Goal: Task Accomplishment & Management: Manage account settings

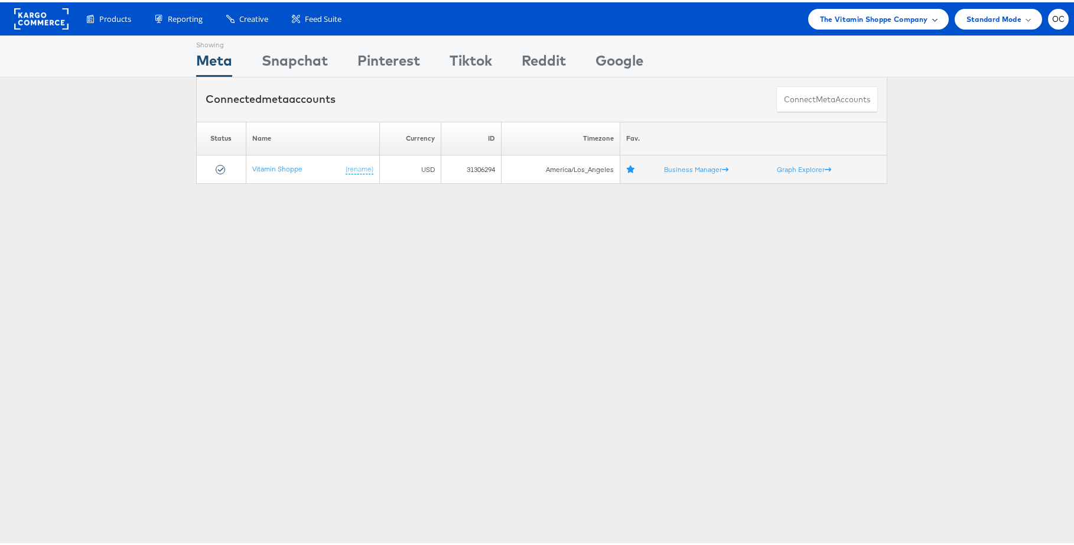
click at [833, 16] on span "The Vitamin Shoppe Company" at bounding box center [874, 17] width 108 height 12
click at [812, 91] on link "HBC" at bounding box center [864, 89] width 152 height 12
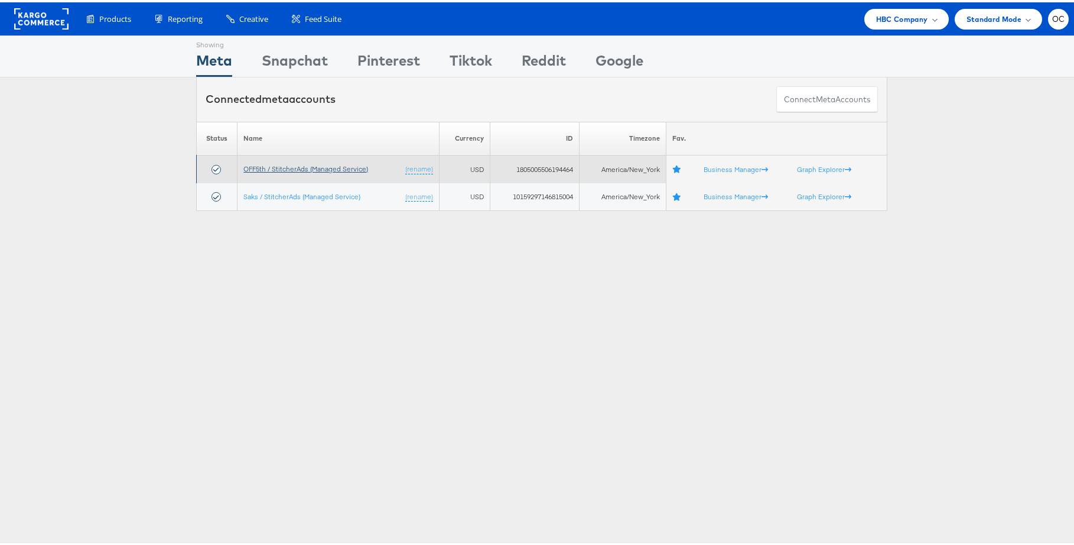
click at [272, 165] on link "OFF5th / StitcherAds (Managed Service)" at bounding box center [305, 166] width 125 height 9
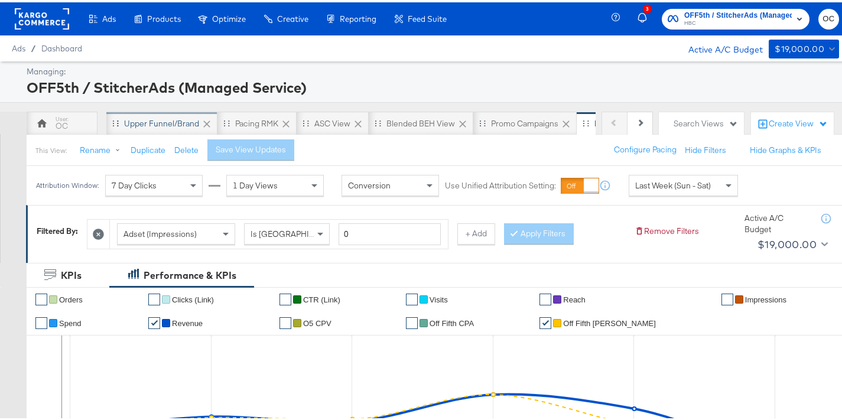
click at [170, 118] on div "Upper Funnel/Brand" at bounding box center [161, 121] width 75 height 11
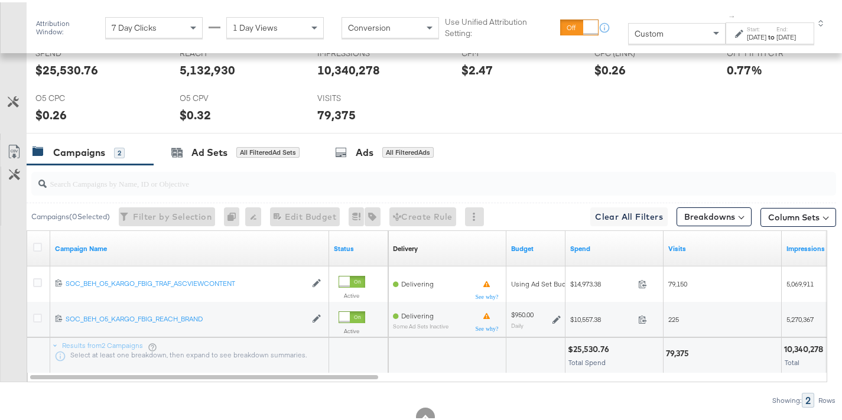
scroll to position [575, 0]
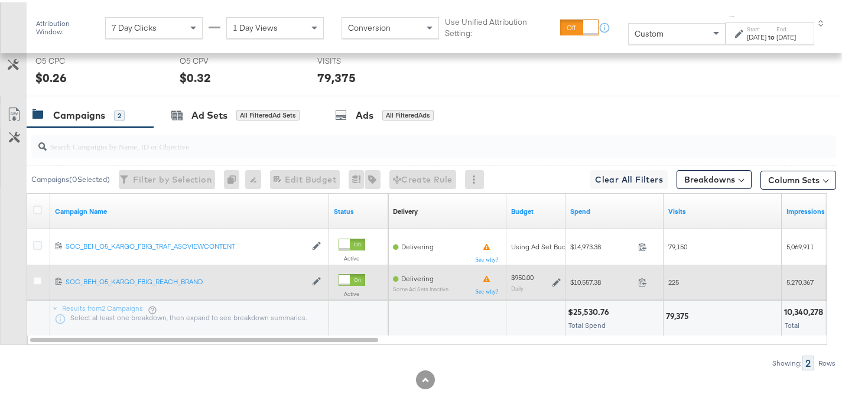
click at [557, 280] on icon at bounding box center [556, 280] width 8 height 8
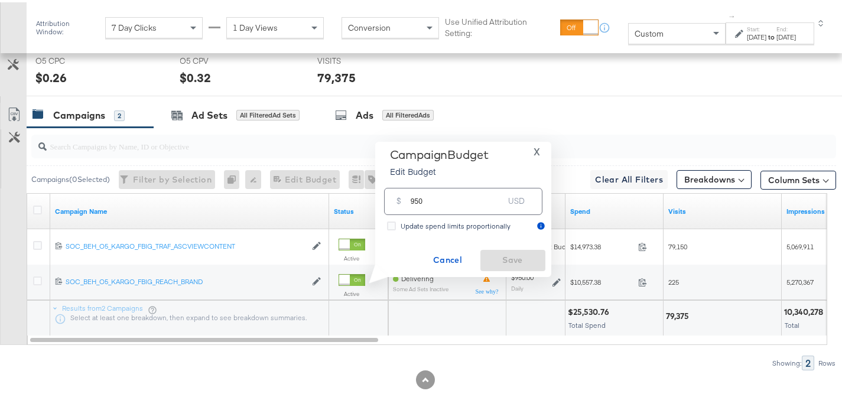
click at [413, 200] on input "950" at bounding box center [457, 193] width 93 height 25
type input "1050"
click at [519, 262] on span "Save" at bounding box center [513, 258] width 56 height 15
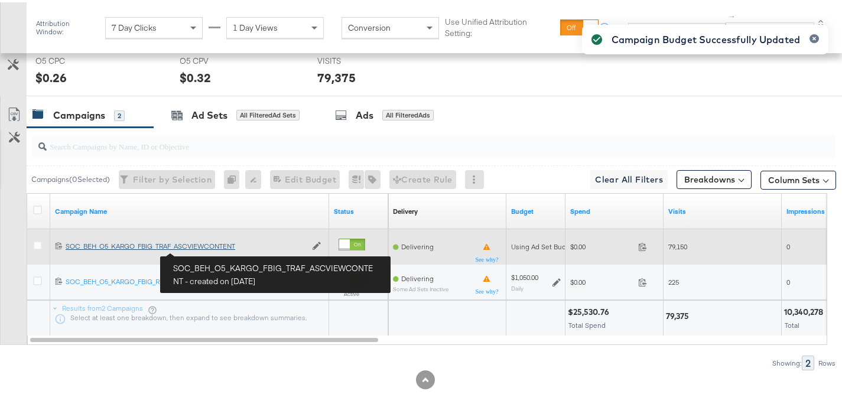
click at [204, 248] on div "SOC_BEH_O5_KARGO_FBIG_TRAF_ASCVIEWCONTENT SOC_BEH_O5_KARGO_FBIG_TRAF_ASCVIEWCON…" at bounding box center [186, 243] width 240 height 9
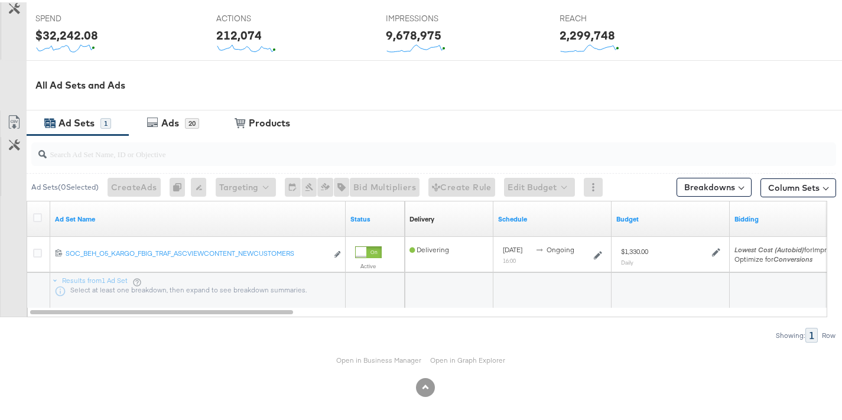
scroll to position [483, 0]
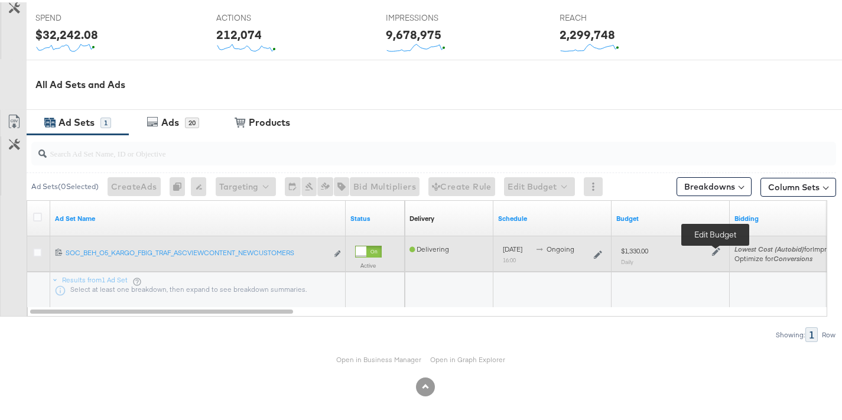
click at [717, 250] on icon at bounding box center [716, 249] width 8 height 8
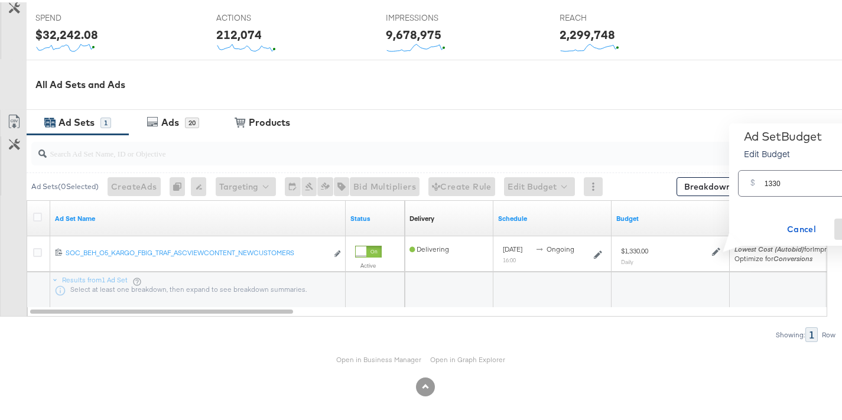
click at [776, 178] on input "1330" at bounding box center [811, 176] width 93 height 25
type input "1470"
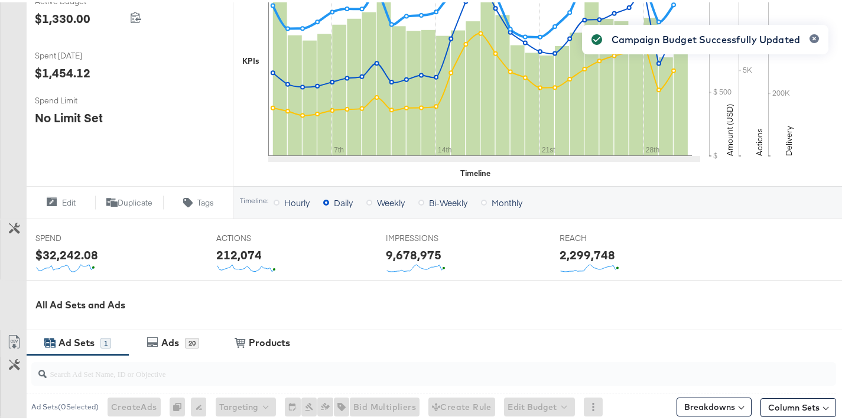
scroll to position [0, 0]
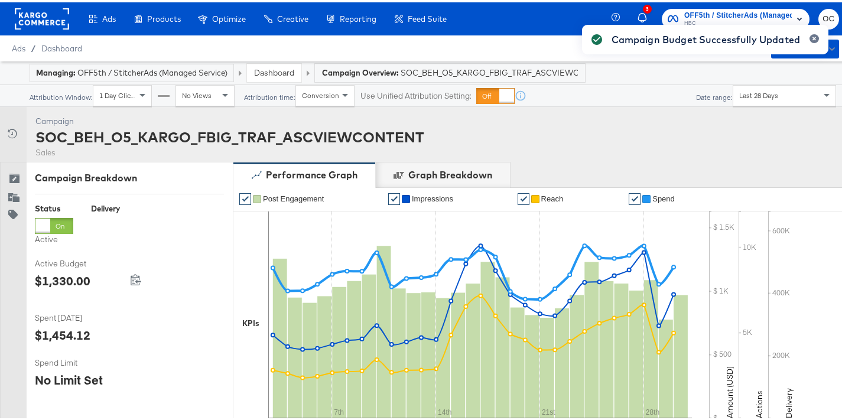
click at [268, 74] on link "Dashboard" at bounding box center [274, 70] width 40 height 11
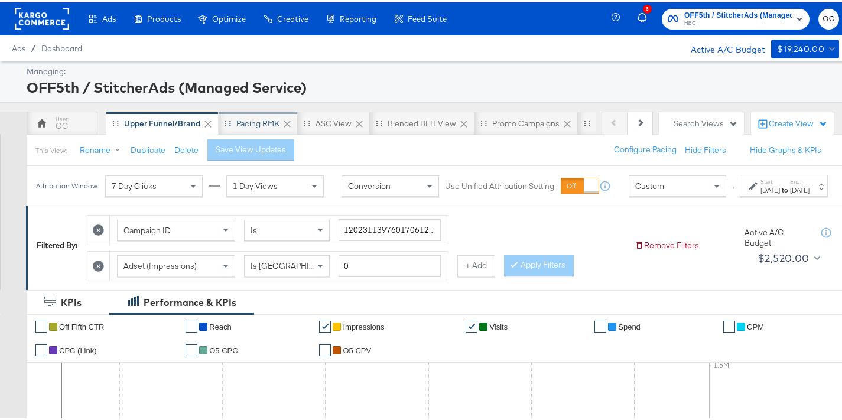
click at [251, 123] on div "Pacing RMK" at bounding box center [257, 121] width 43 height 11
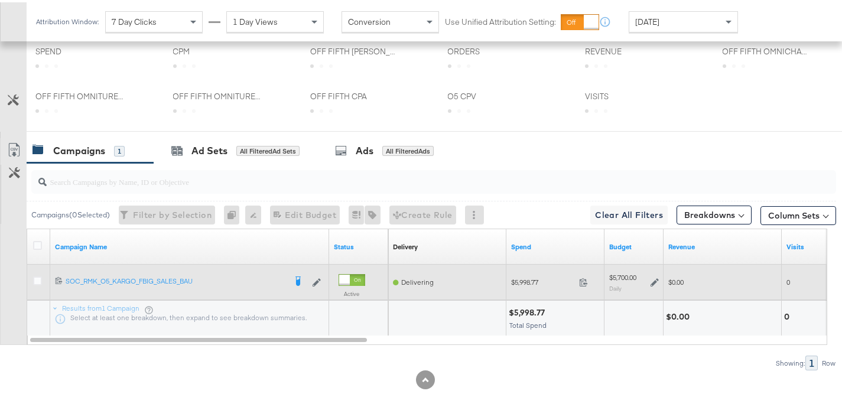
scroll to position [528, 0]
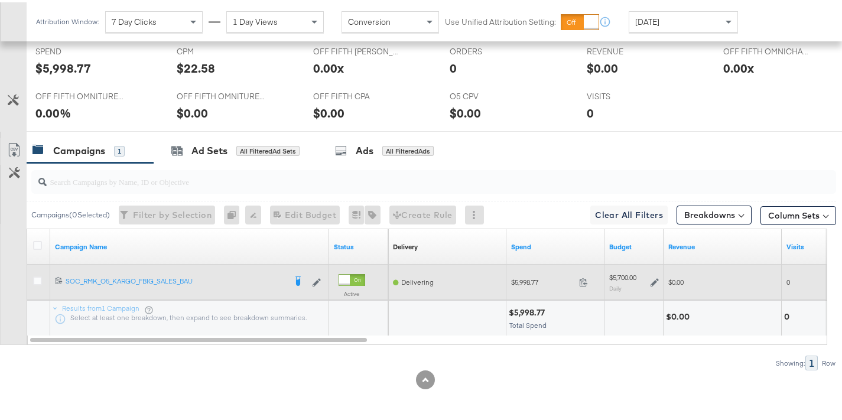
click at [658, 279] on icon at bounding box center [655, 280] width 8 height 8
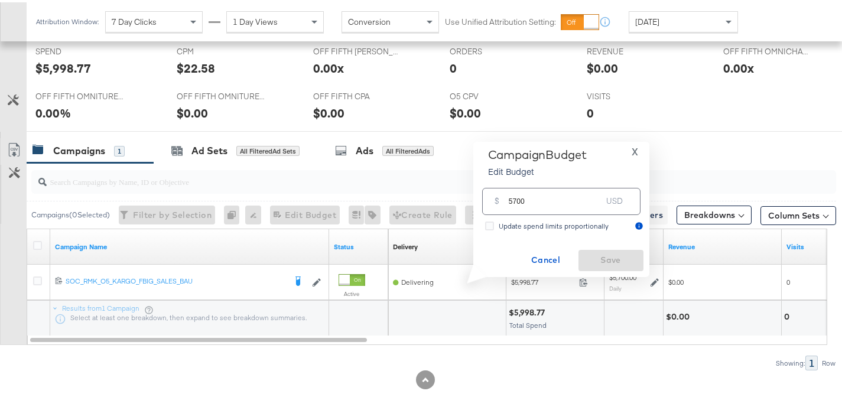
drag, startPoint x: 516, startPoint y: 199, endPoint x: 496, endPoint y: 200, distance: 19.5
click at [496, 200] on div "$ 5700 USD" at bounding box center [561, 199] width 158 height 27
type input "6300"
click at [606, 255] on span "Save" at bounding box center [611, 258] width 56 height 15
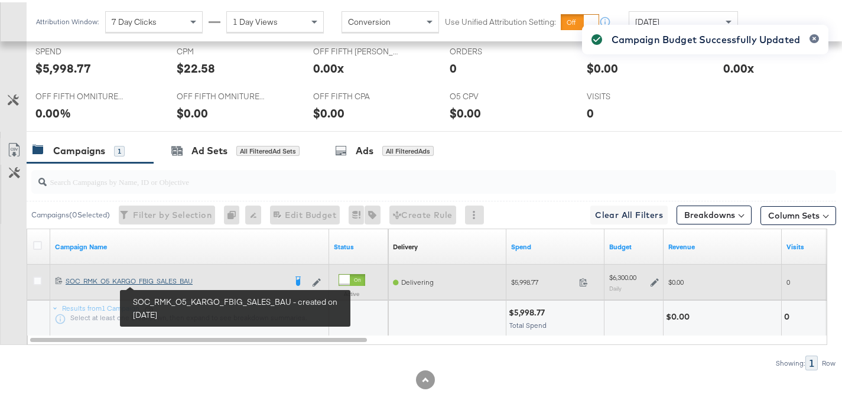
click at [165, 282] on div "SOC_RMK_O5_KARGO_FBIG_SALES_BAU SOC_RMK_O5_KARGO_FBIG_SALES_BAU" at bounding box center [176, 278] width 220 height 9
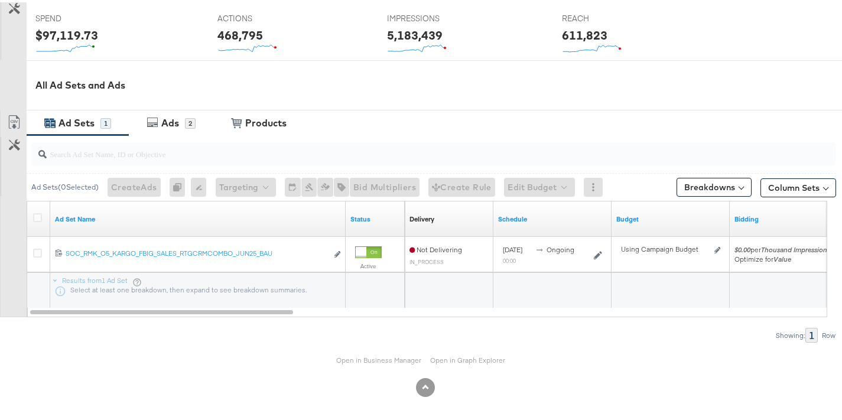
scroll to position [483, 0]
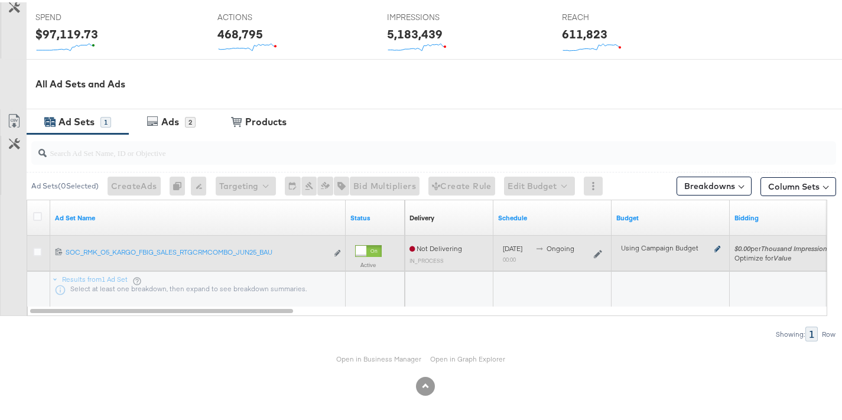
click at [716, 247] on icon at bounding box center [717, 246] width 6 height 6
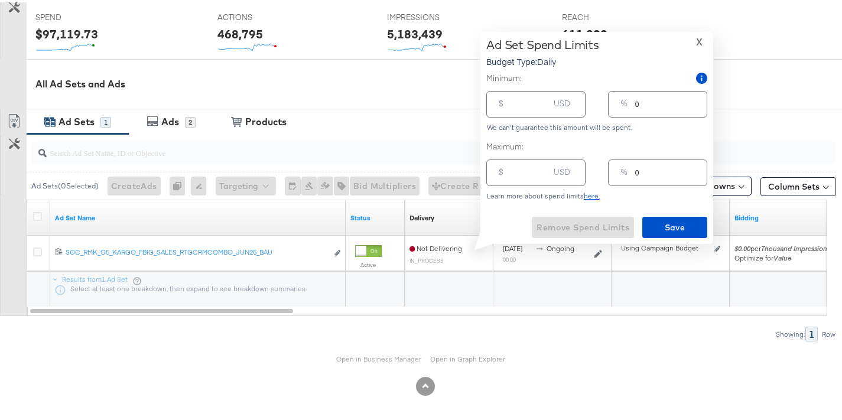
click at [539, 174] on input "number" at bounding box center [530, 165] width 38 height 25
type input "6"
type input "63"
type input "1"
type input "630"
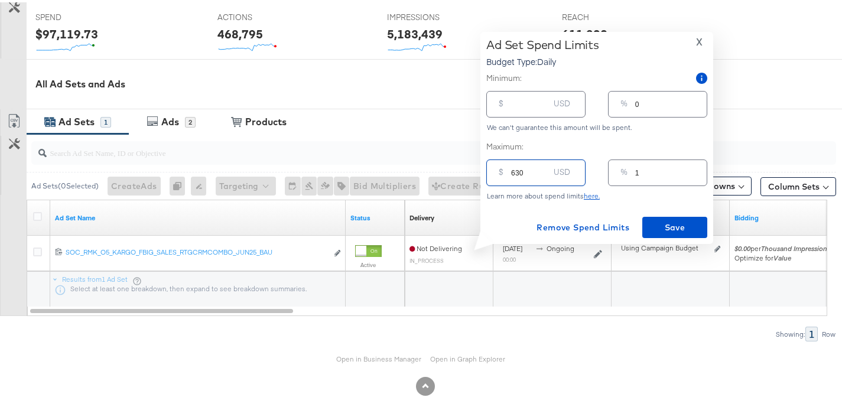
type input "10"
type input "6300"
type input "100"
type input "6300.00"
click at [668, 223] on span "Save" at bounding box center [675, 225] width 56 height 15
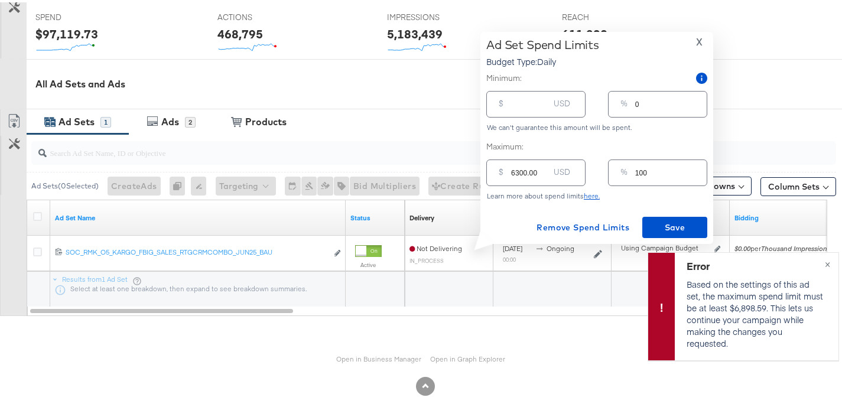
click at [699, 38] on span "X" at bounding box center [699, 39] width 6 height 17
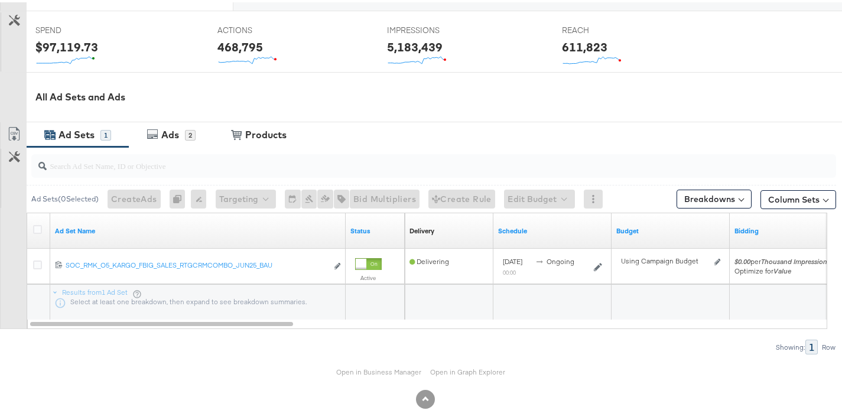
scroll to position [483, 0]
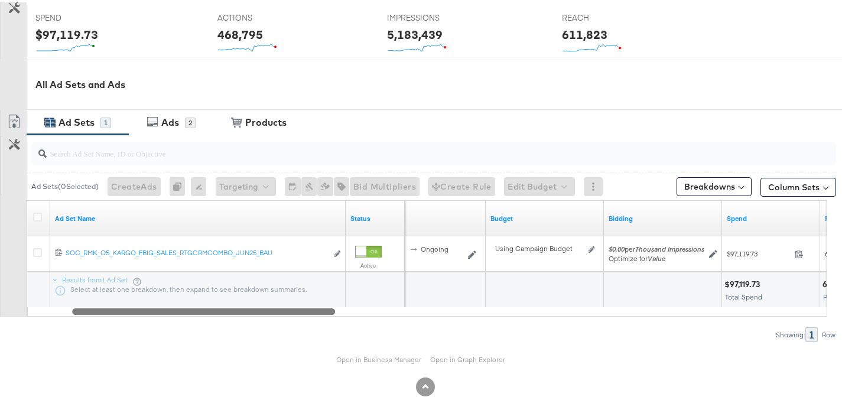
drag, startPoint x: 265, startPoint y: 311, endPoint x: 313, endPoint y: 313, distance: 47.3
click at [306, 315] on div "Ad Sets ( 0 Selected) Create Ads At least one ad set must be selected 0 Rename …" at bounding box center [418, 235] width 836 height 207
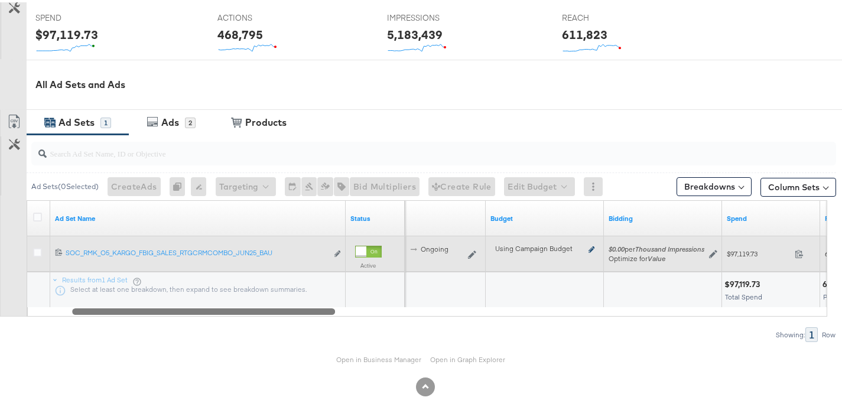
click at [588, 247] on icon at bounding box center [591, 247] width 6 height 6
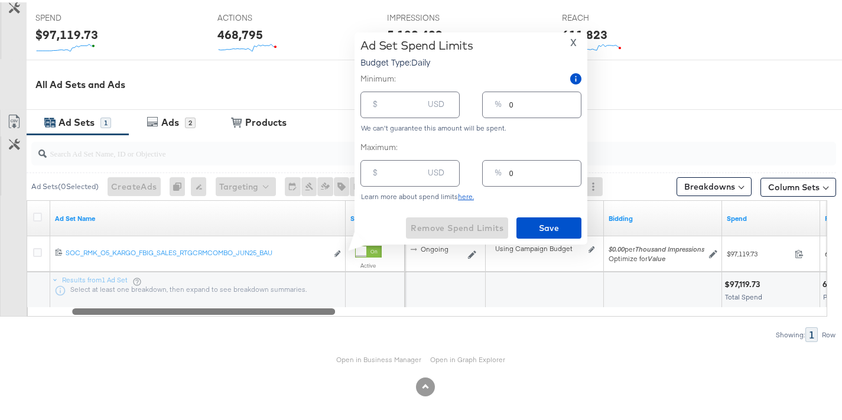
click at [407, 174] on input "number" at bounding box center [404, 166] width 38 height 25
type input "6"
type input "63"
type input "1"
type input "630"
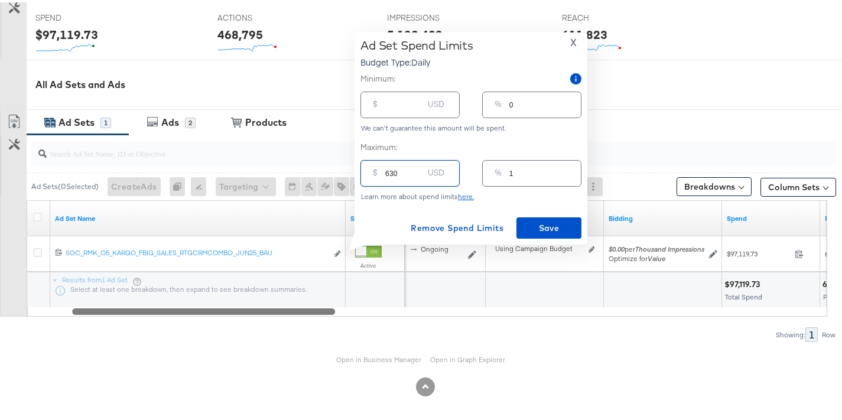
type input "10"
type input "6300"
type input "100"
type input "6300"
type input "6300.00"
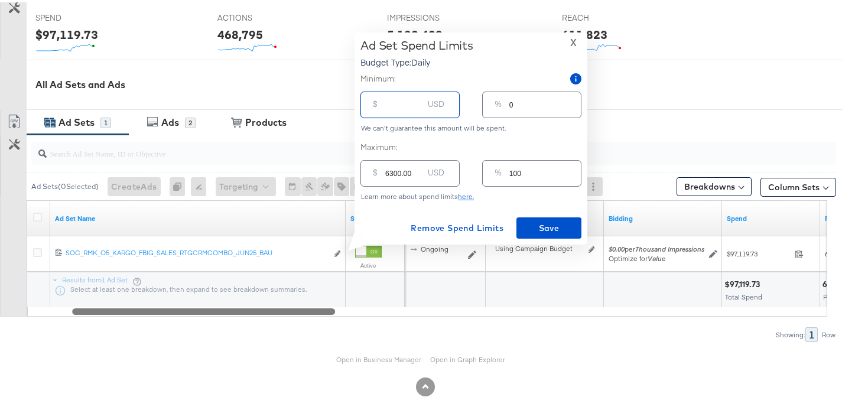
click at [388, 104] on input "number" at bounding box center [404, 97] width 38 height 25
type input "59"
type input "1"
type input "590"
type input "9"
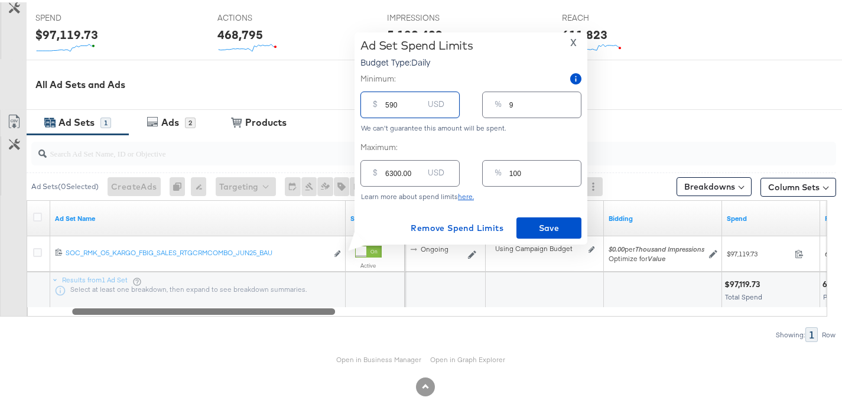
type input "5900"
type input "94"
type input "590"
type input "9"
type input "59"
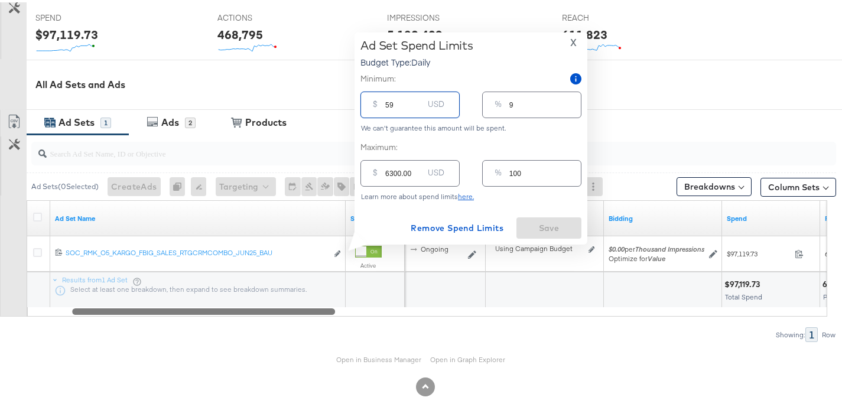
type input "1"
type input "5"
type input "0"
type input "58"
type input "1"
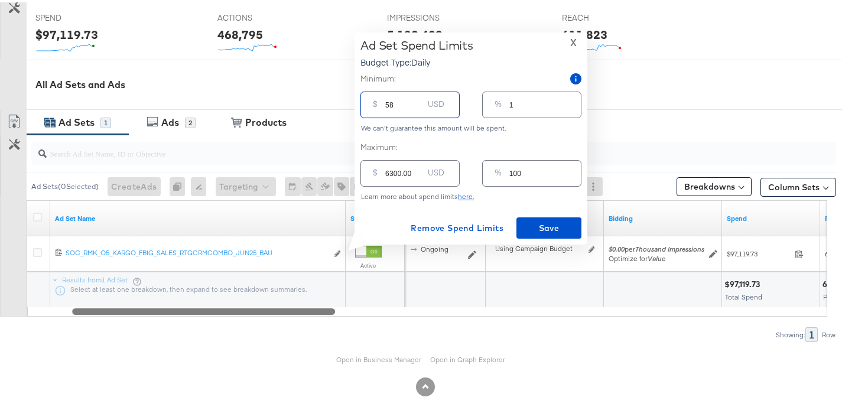
type input "580"
type input "9"
type input "5800"
type input "92"
type input "580"
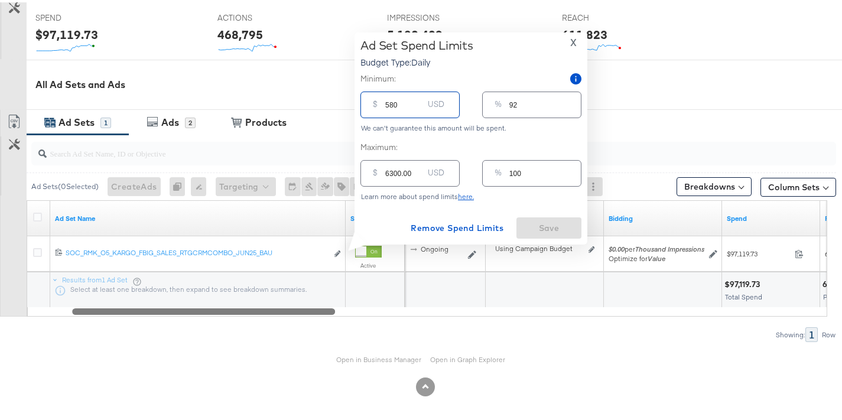
type input "9"
type input "58"
type input "1"
type input "5"
type input "0"
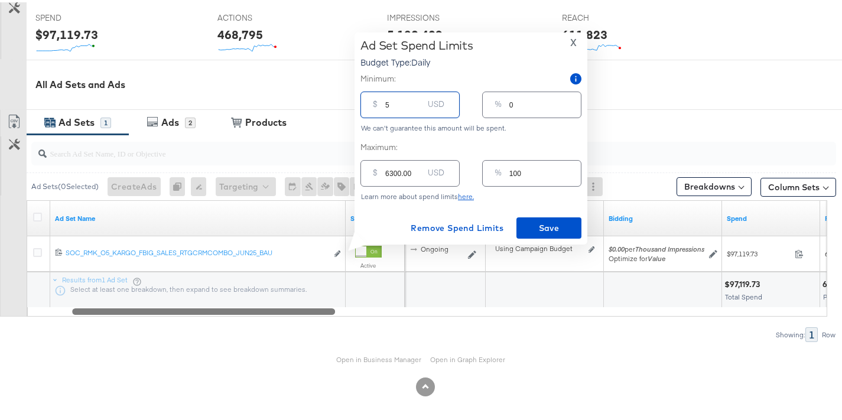
type input "56"
type input "1"
type input "560"
type input "9"
type input "5600"
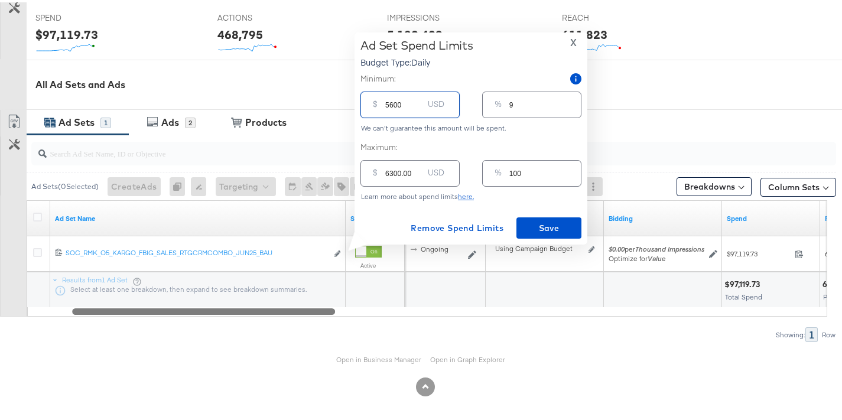
type input "89"
type input "560"
type input "9"
type input "56"
type input "1"
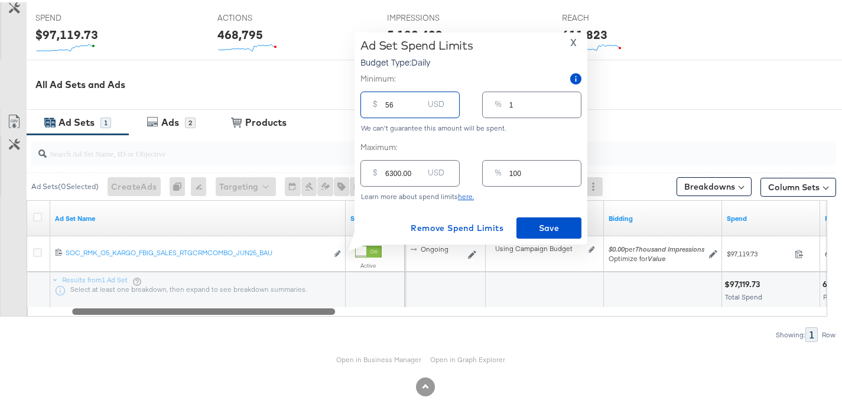
type input "5"
type input "0"
type input "57"
type input "1"
type input "570"
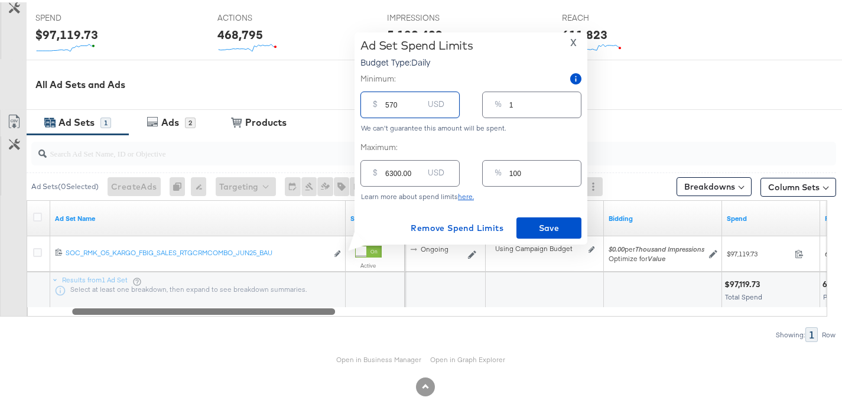
type input "9"
type input "5700"
type input "90"
type input "570"
type input "9"
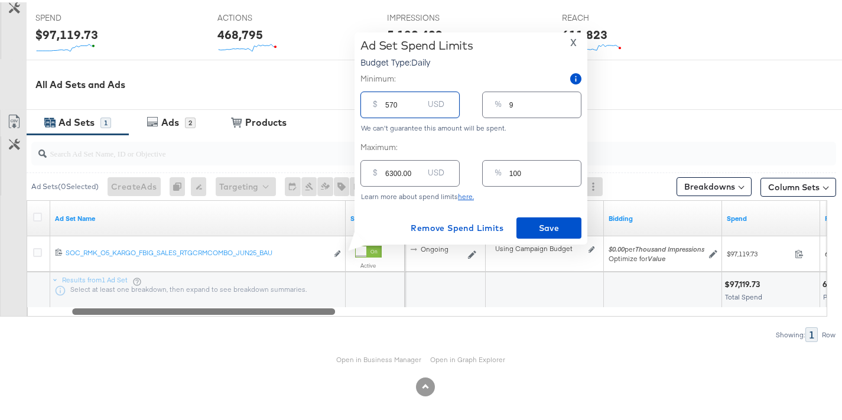
type input "57"
type input "1"
type input "5"
type input "0"
type input "56"
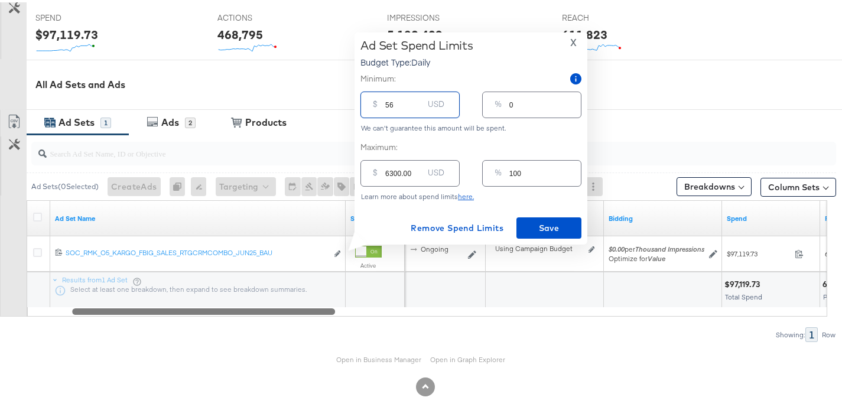
type input "1"
type input "560"
type input "9"
type input "5600"
type input "89"
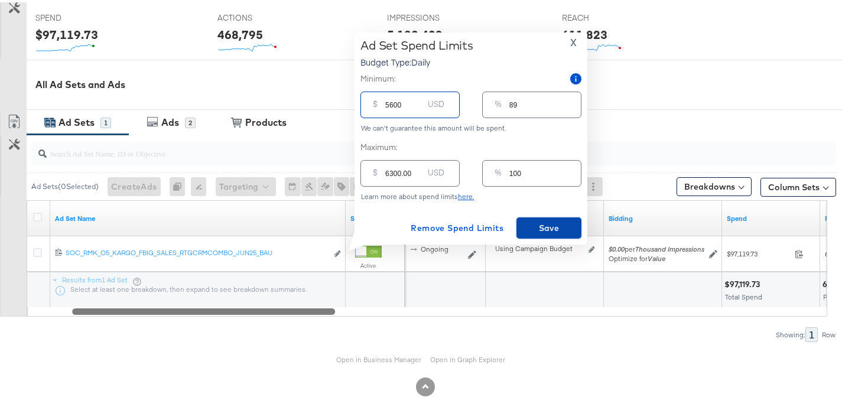
type input "5600.00"
click at [528, 224] on span "Save" at bounding box center [549, 226] width 56 height 15
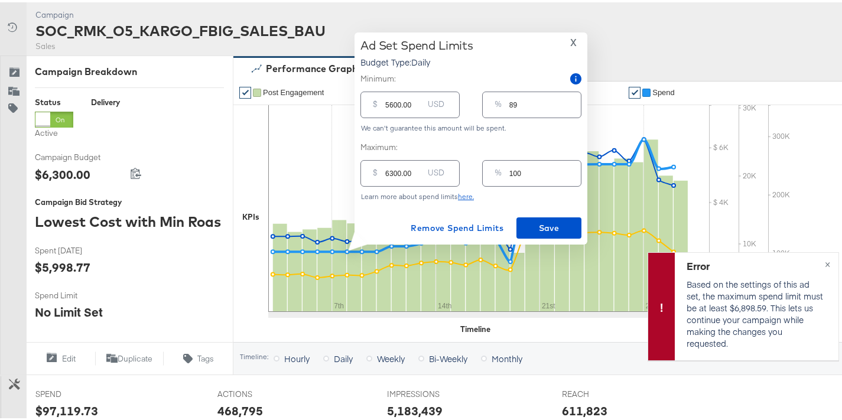
scroll to position [0, 0]
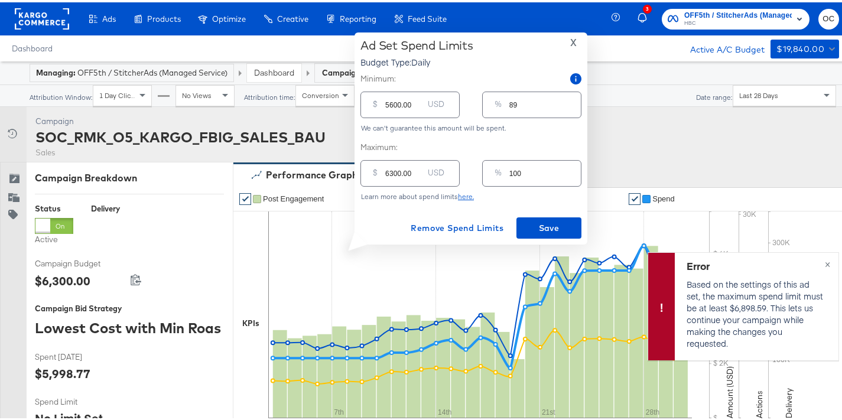
click at [280, 75] on link "Dashboard" at bounding box center [274, 70] width 40 height 11
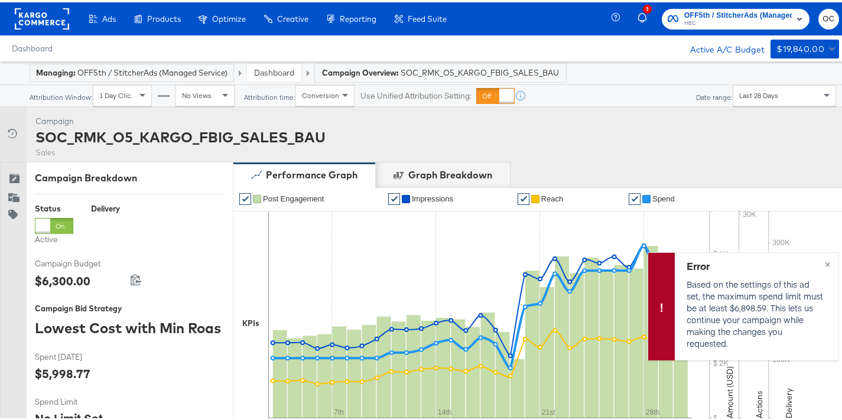
click at [277, 70] on link "Dashboard" at bounding box center [274, 70] width 40 height 11
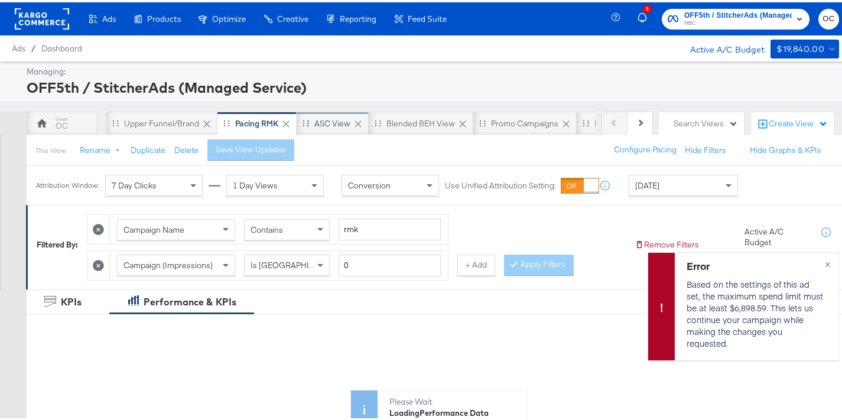
click at [326, 117] on div "ASC View" at bounding box center [332, 121] width 36 height 11
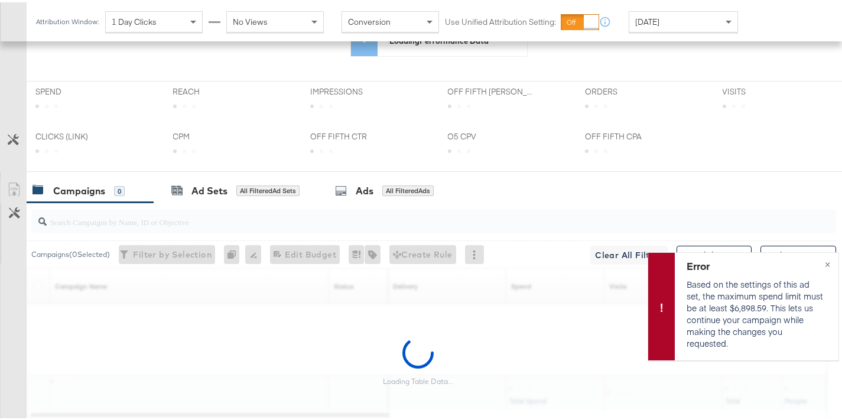
scroll to position [483, 0]
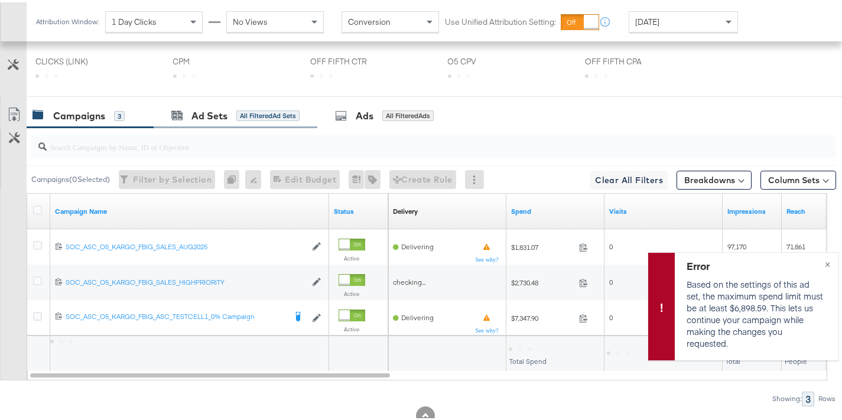
click at [255, 123] on div "Ad Sets All Filtered Ad Sets" at bounding box center [236, 113] width 164 height 25
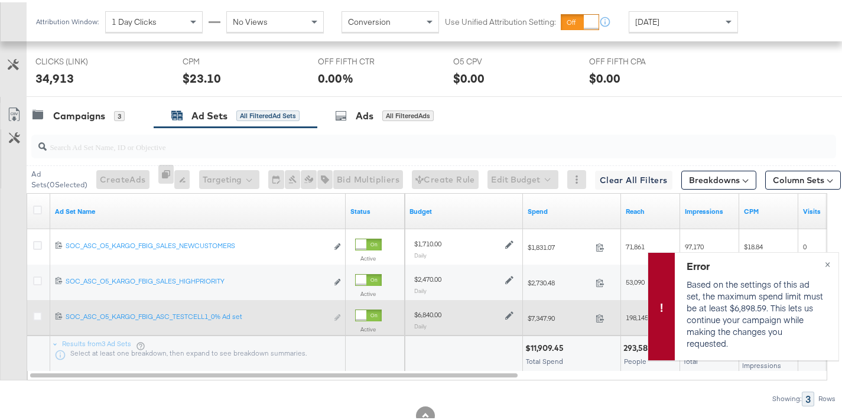
click at [506, 314] on icon at bounding box center [509, 314] width 8 height 8
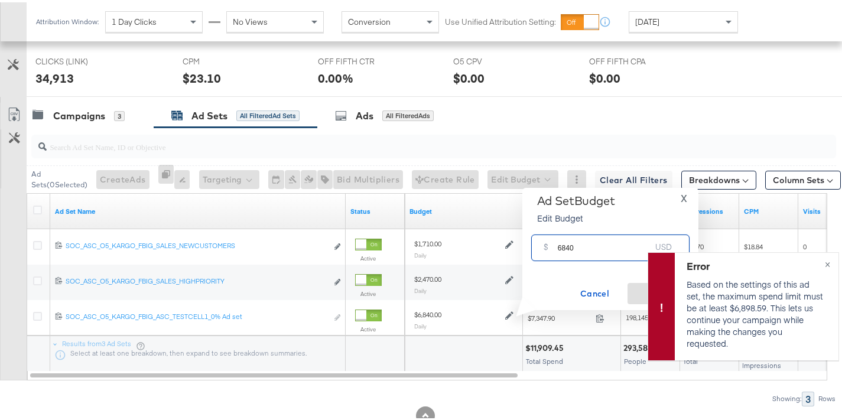
drag, startPoint x: 561, startPoint y: 244, endPoint x: 549, endPoint y: 245, distance: 12.5
click at [549, 245] on div "$ 6840 USD" at bounding box center [610, 245] width 158 height 27
type input "8316"
click at [825, 266] on span "×" at bounding box center [827, 261] width 5 height 14
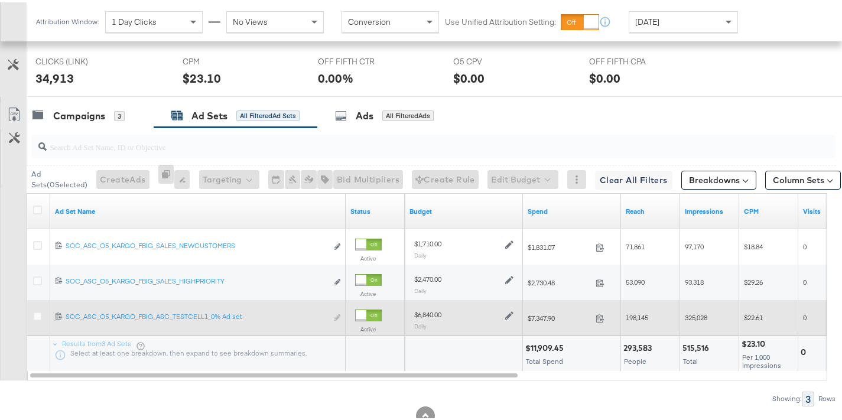
click at [500, 315] on div "$6,840.00" at bounding box center [463, 312] width 99 height 10
click at [507, 316] on icon at bounding box center [509, 314] width 8 height 8
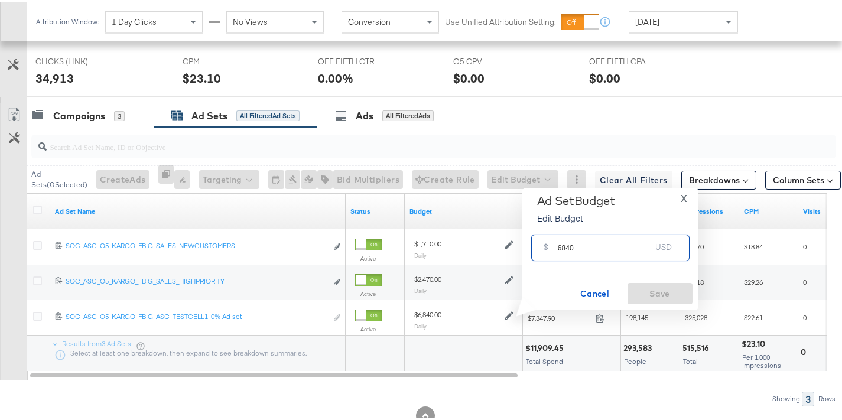
click at [560, 247] on input "6840" at bounding box center [604, 240] width 93 height 25
type input "8316"
click at [669, 294] on span "Save" at bounding box center [660, 291] width 56 height 15
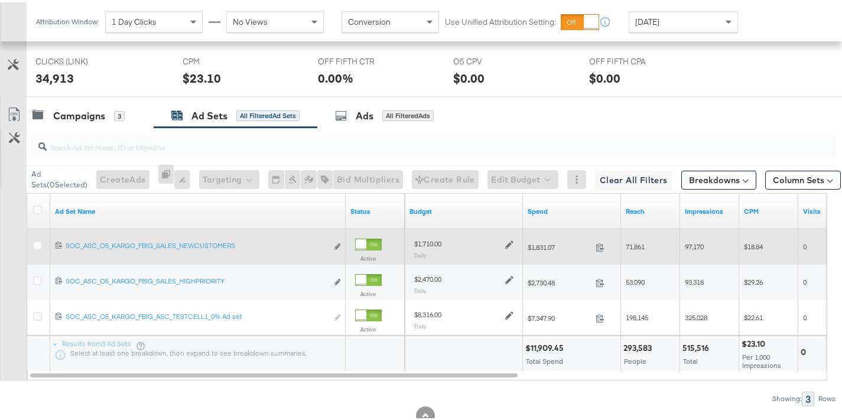
click at [509, 245] on icon at bounding box center [509, 242] width 8 height 8
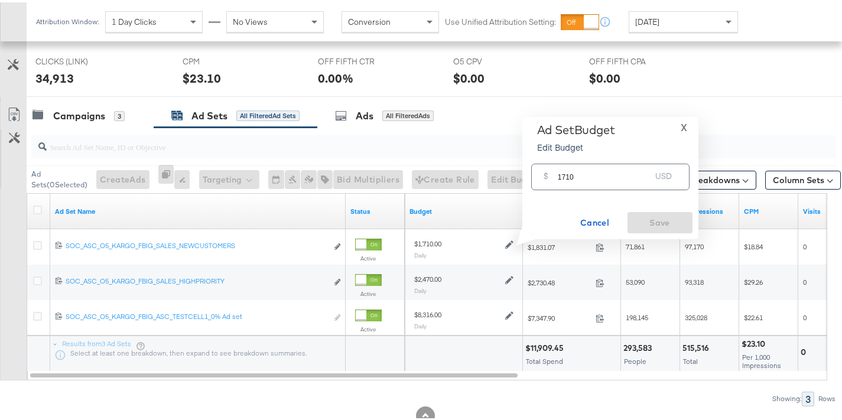
click at [565, 174] on input "1710" at bounding box center [604, 169] width 93 height 25
type input "1134"
click at [661, 217] on span "Save" at bounding box center [660, 220] width 56 height 15
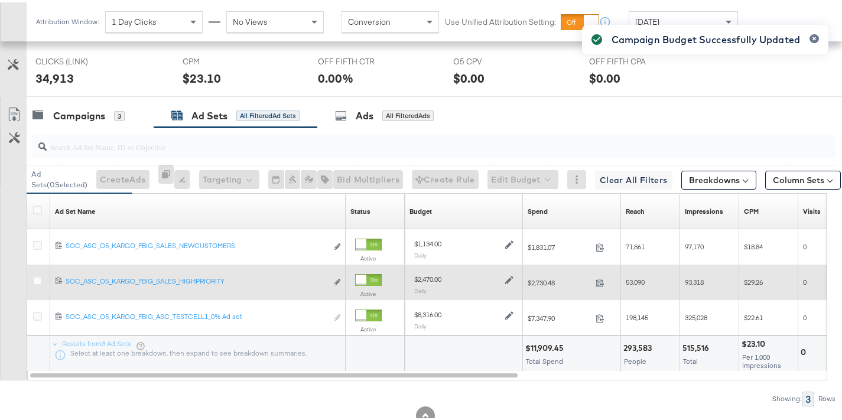
click at [510, 278] on icon at bounding box center [509, 278] width 8 height 8
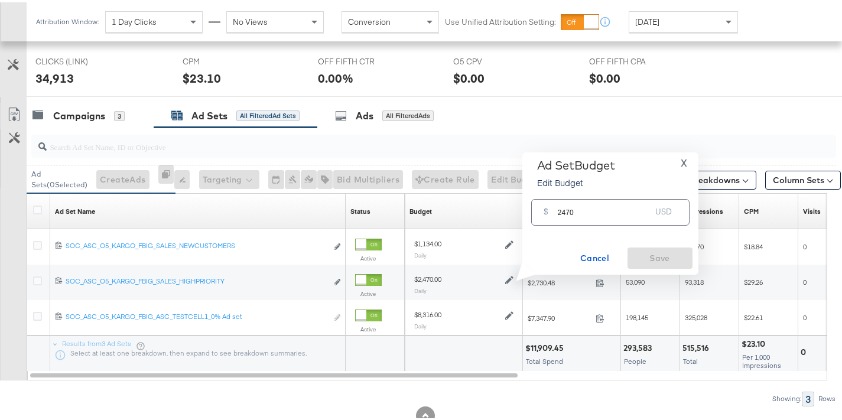
click at [565, 206] on input "2470" at bounding box center [604, 205] width 93 height 25
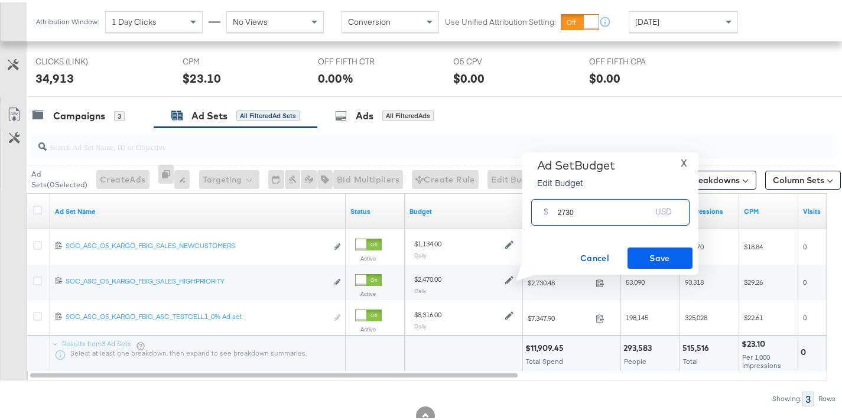
type input "2730"
click at [683, 256] on span "Save" at bounding box center [660, 256] width 56 height 15
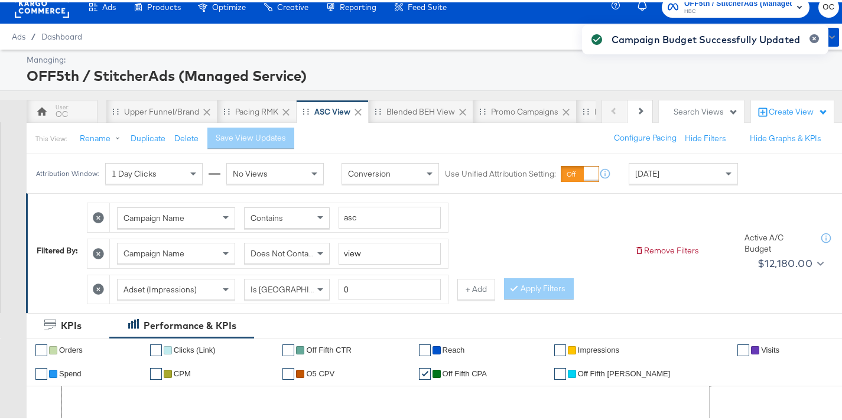
scroll to position [0, 0]
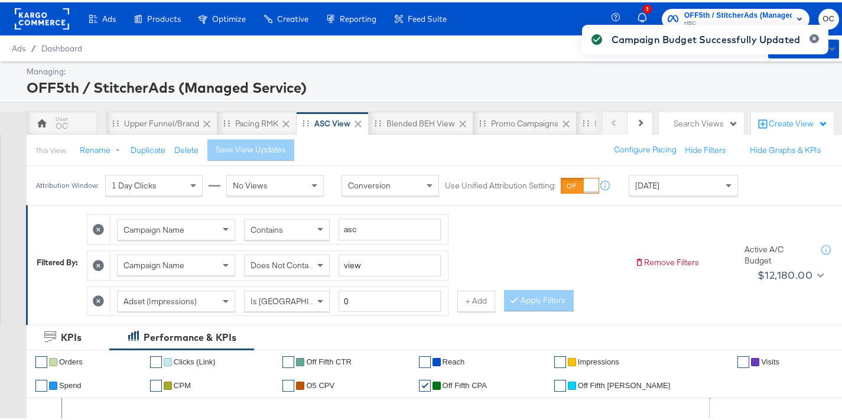
drag, startPoint x: 638, startPoint y: 116, endPoint x: 619, endPoint y: 125, distance: 20.1
click at [638, 117] on div "Campaign Budget Successfully Updated" at bounding box center [705, 189] width 270 height 356
click at [619, 124] on div "Campaign Budget Successfully Updated" at bounding box center [705, 189] width 270 height 356
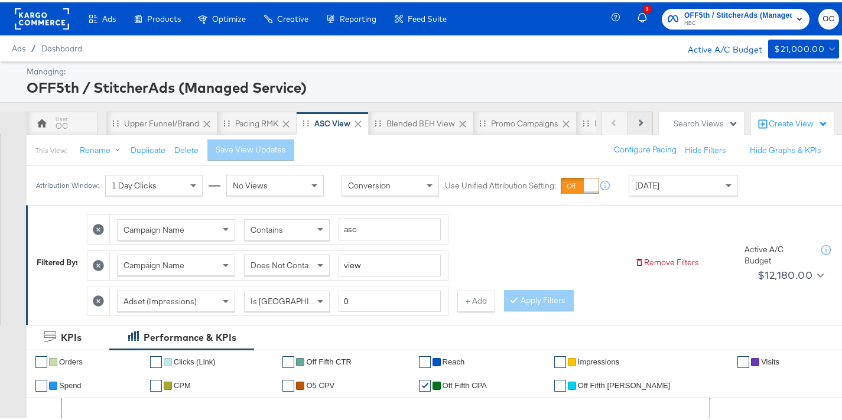
click at [636, 121] on icon at bounding box center [639, 120] width 6 height 6
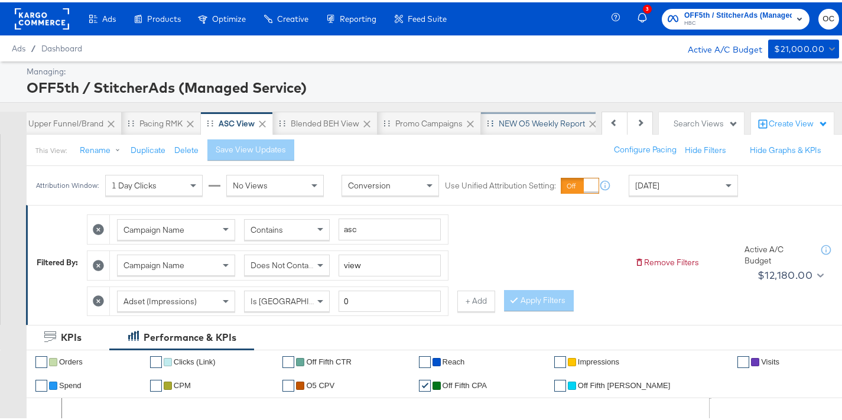
scroll to position [0, 118]
click at [523, 120] on div "NEW O5 Weekly Report" at bounding box center [519, 121] width 86 height 11
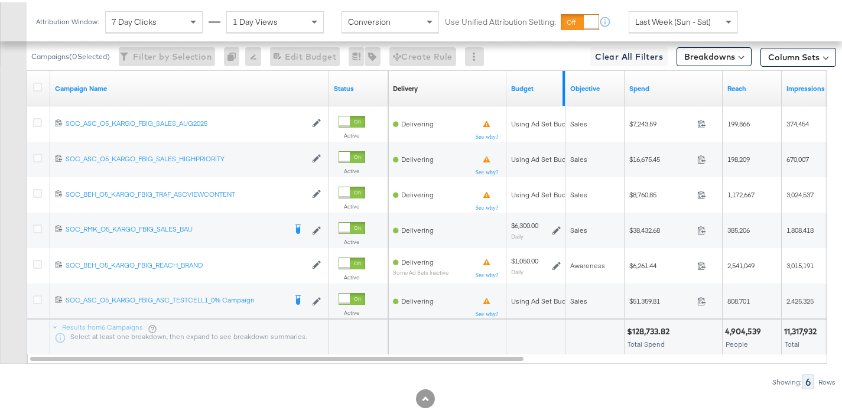
scroll to position [678, 0]
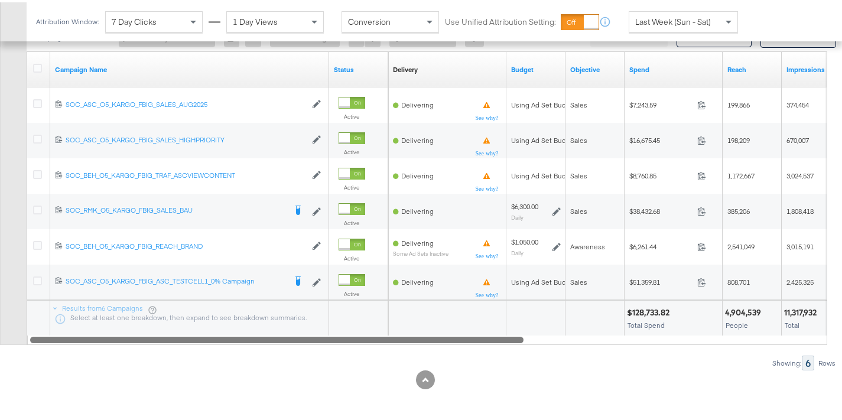
drag, startPoint x: 507, startPoint y: 336, endPoint x: 448, endPoint y: 336, distance: 58.5
click at [449, 336] on div at bounding box center [276, 337] width 493 height 10
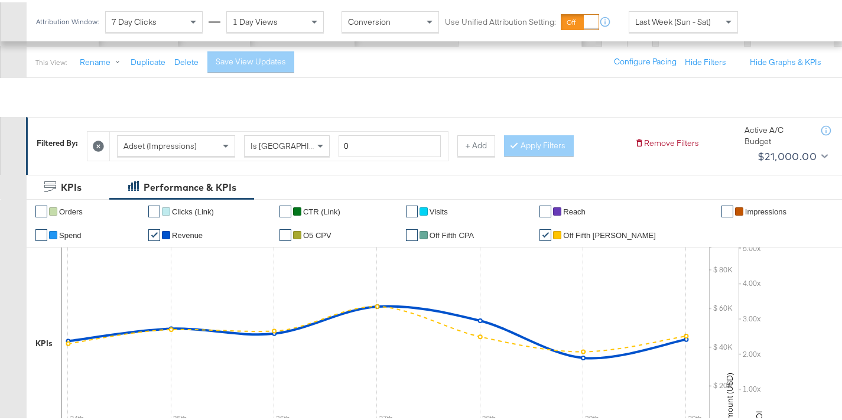
scroll to position [24, 0]
